Goal: Check status

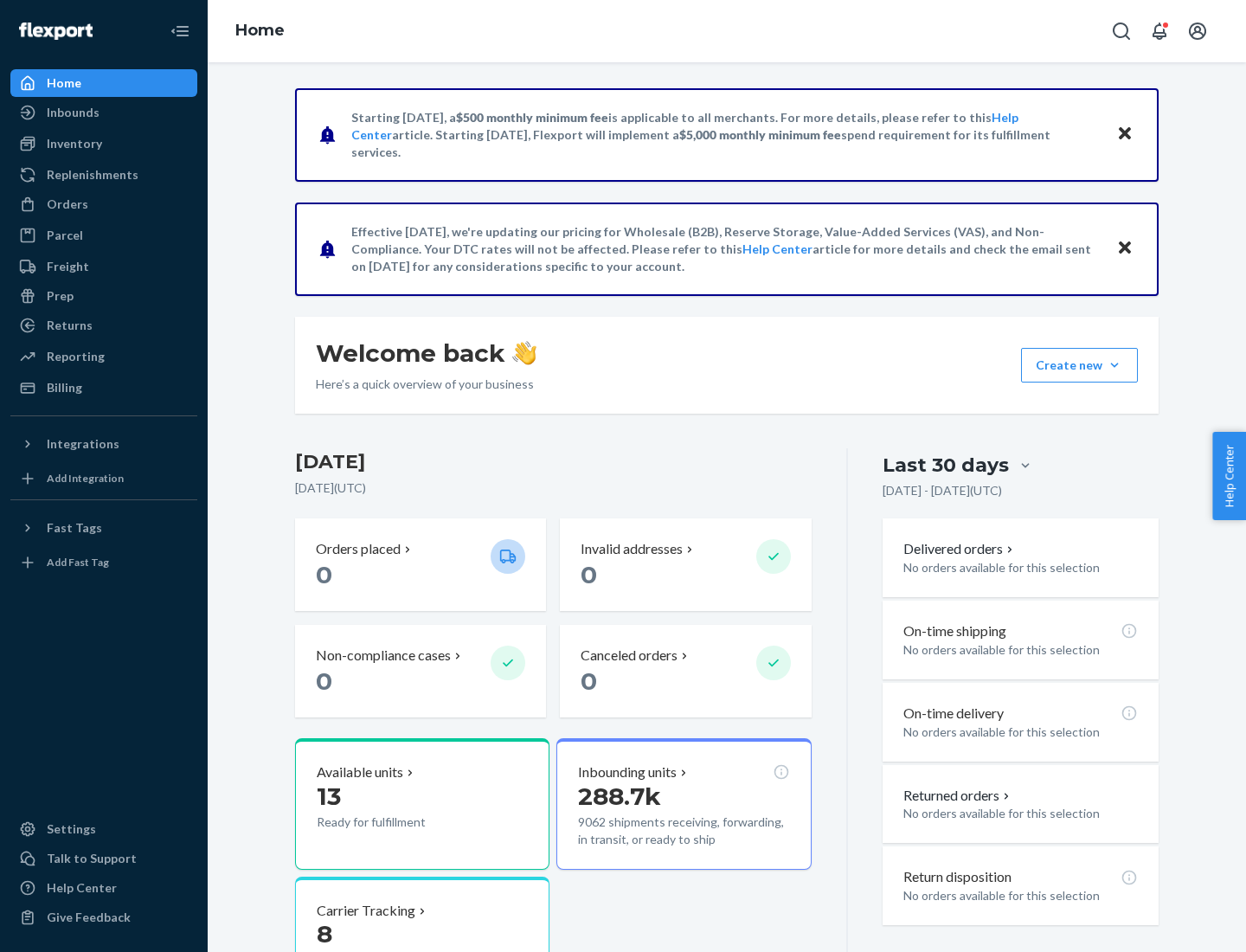
click at [1115, 365] on button "Create new Create new inbound Create new order Create new product" at bounding box center [1079, 365] width 117 height 35
click at [72, 113] on div "Inbounds" at bounding box center [73, 112] width 53 height 17
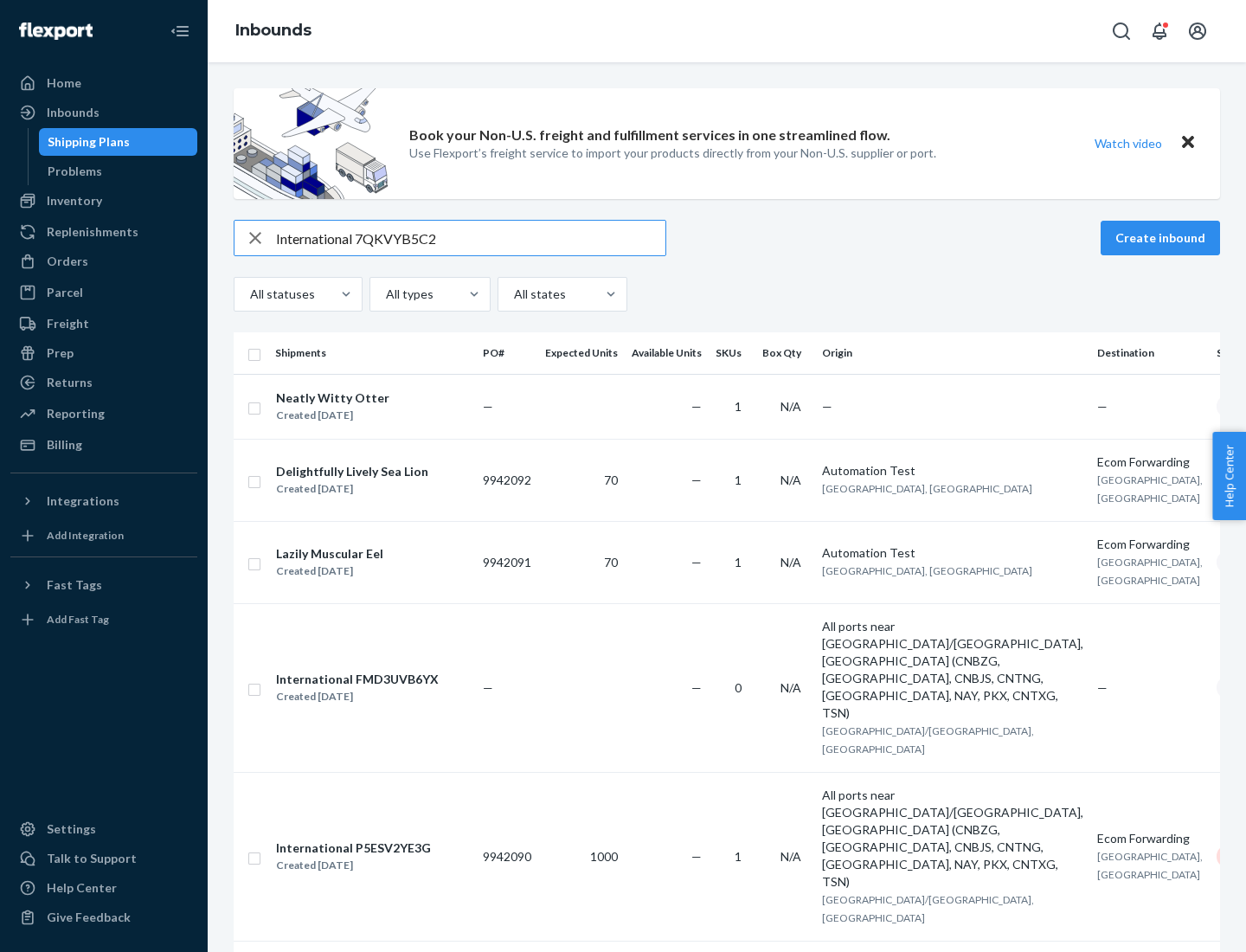
type input "International 7QKVYB5C29"
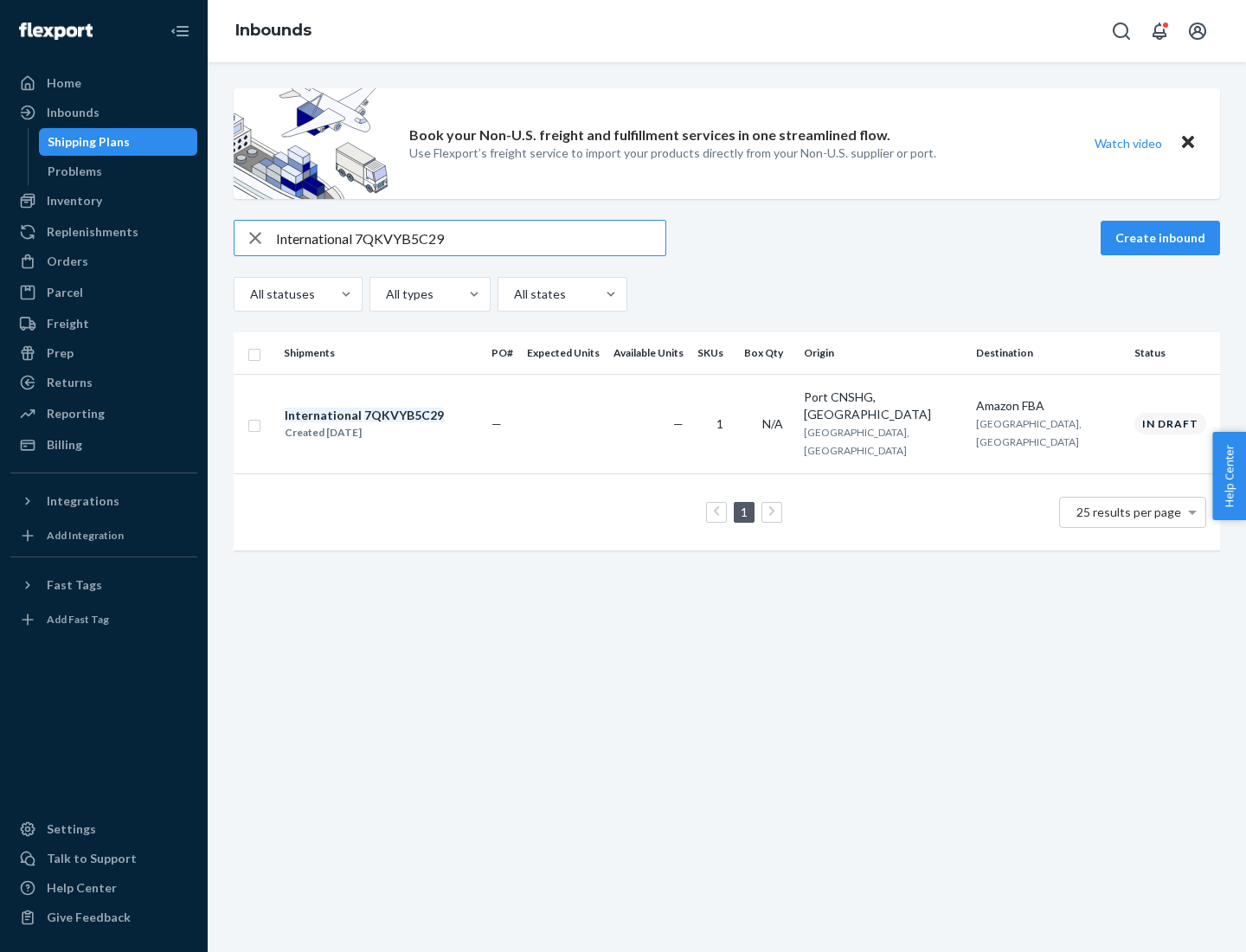
click at [394, 424] on div "Created [DATE]" at bounding box center [364, 432] width 159 height 17
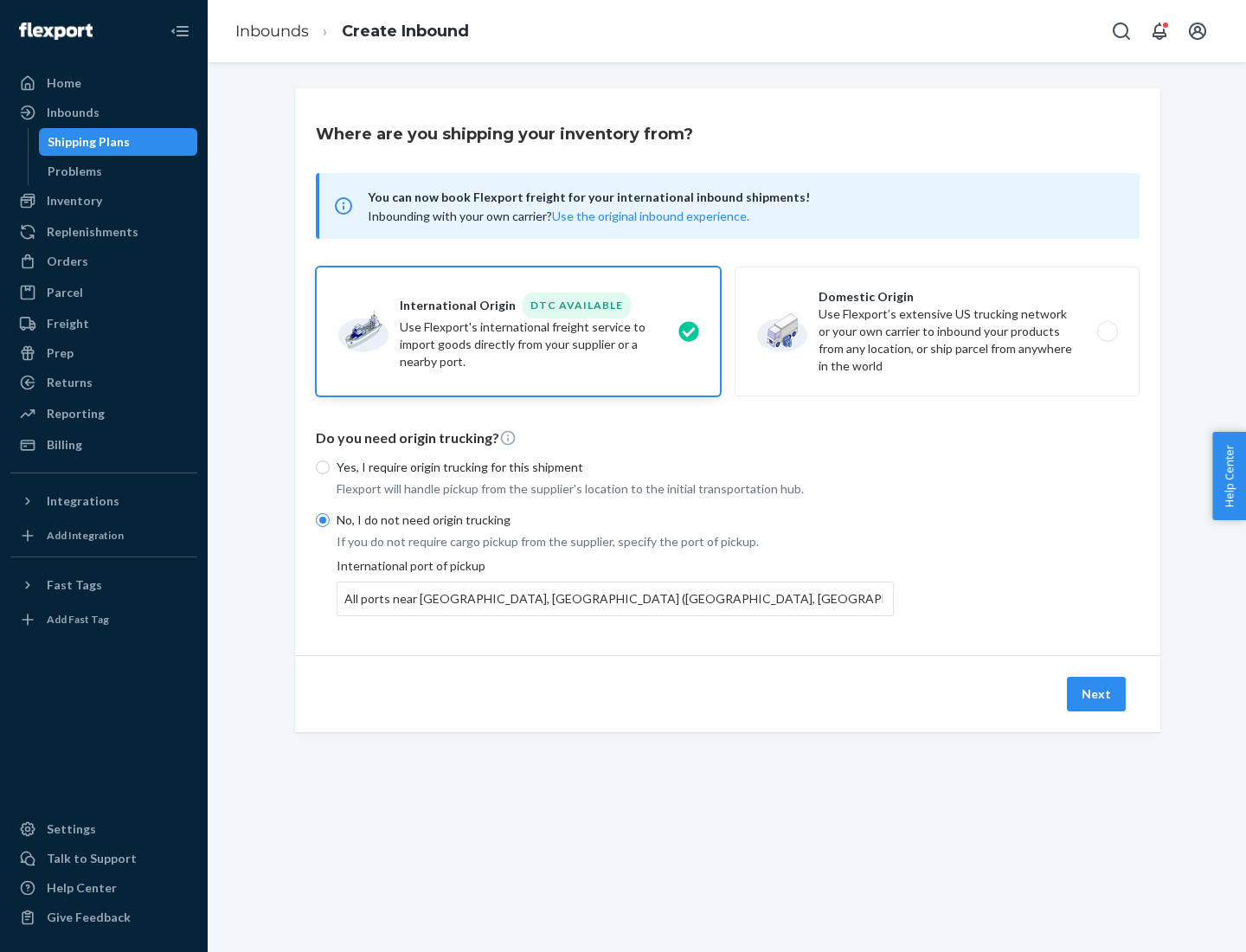
click at [1098, 693] on button "Next" at bounding box center [1096, 694] width 59 height 35
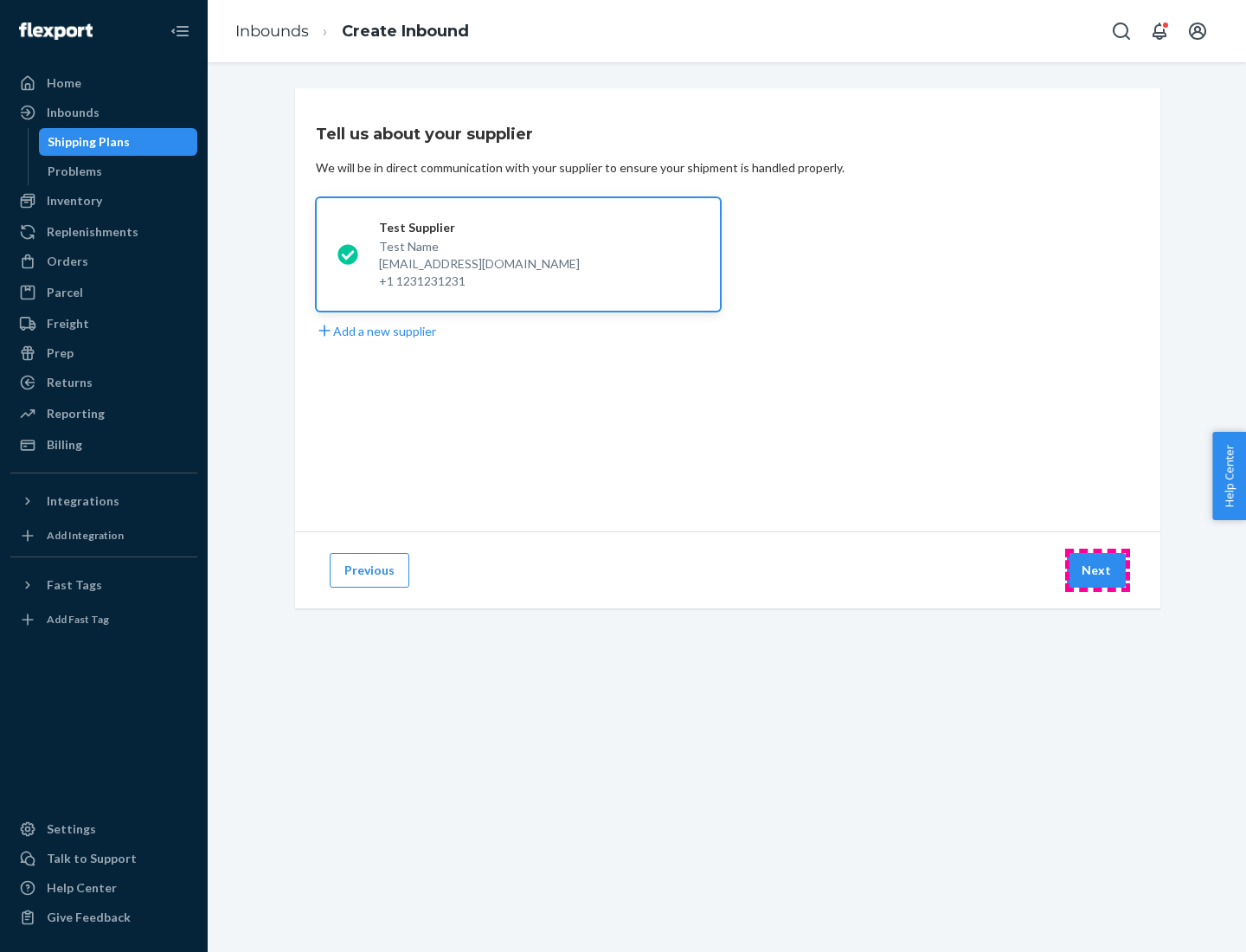
click at [1098, 570] on button "Next" at bounding box center [1096, 570] width 59 height 35
